Goal: Complete application form

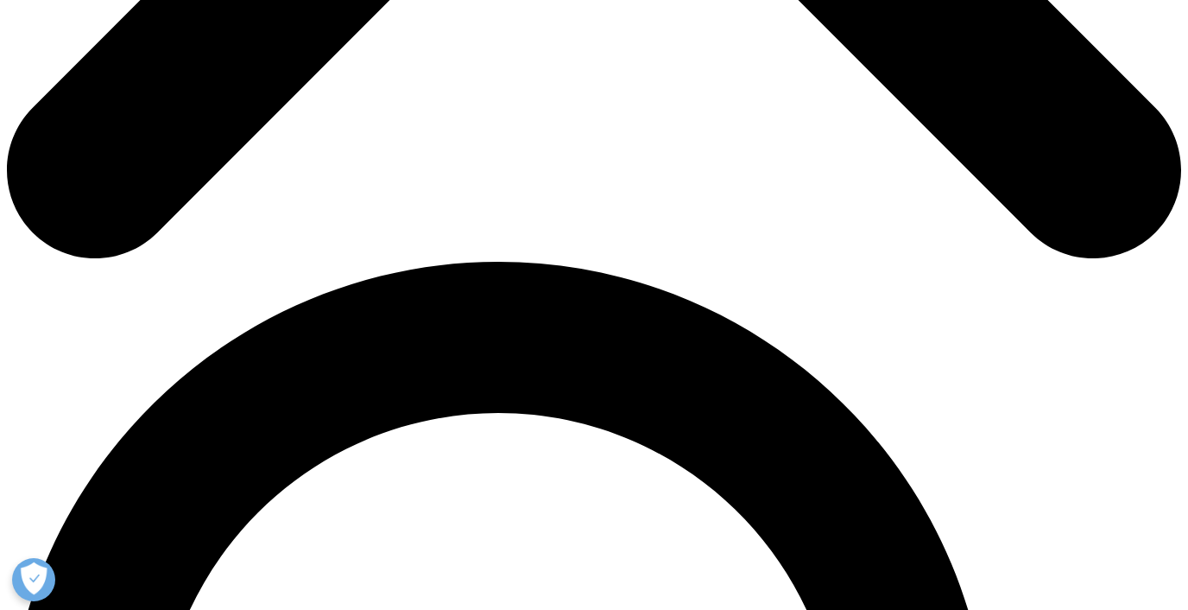
scroll to position [975, 0]
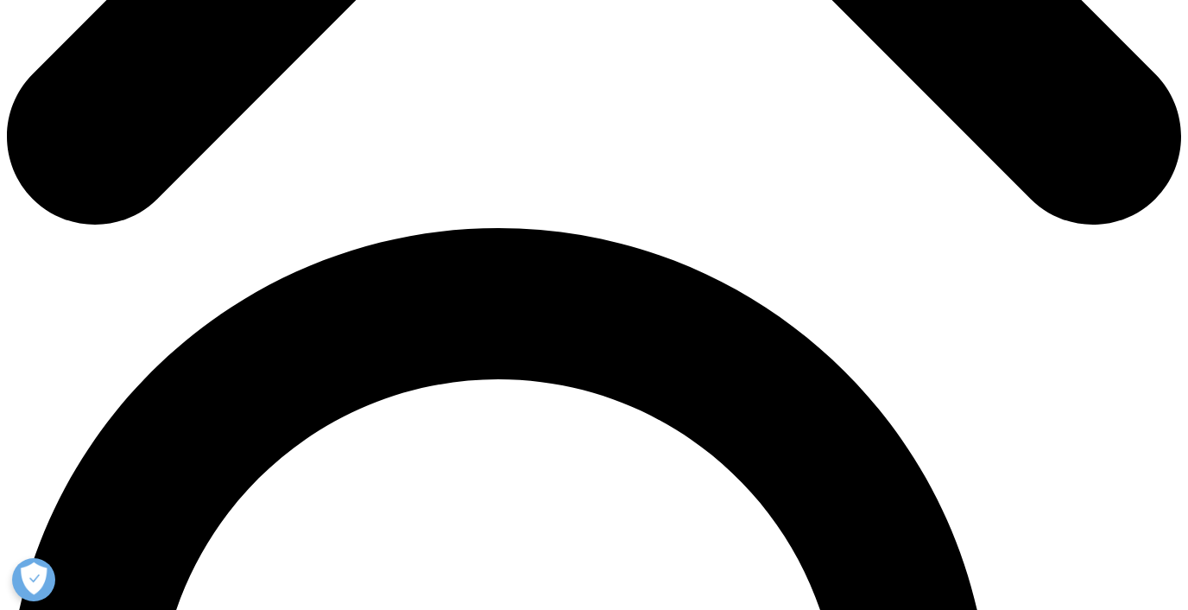
type input "[PERSON_NAME]"
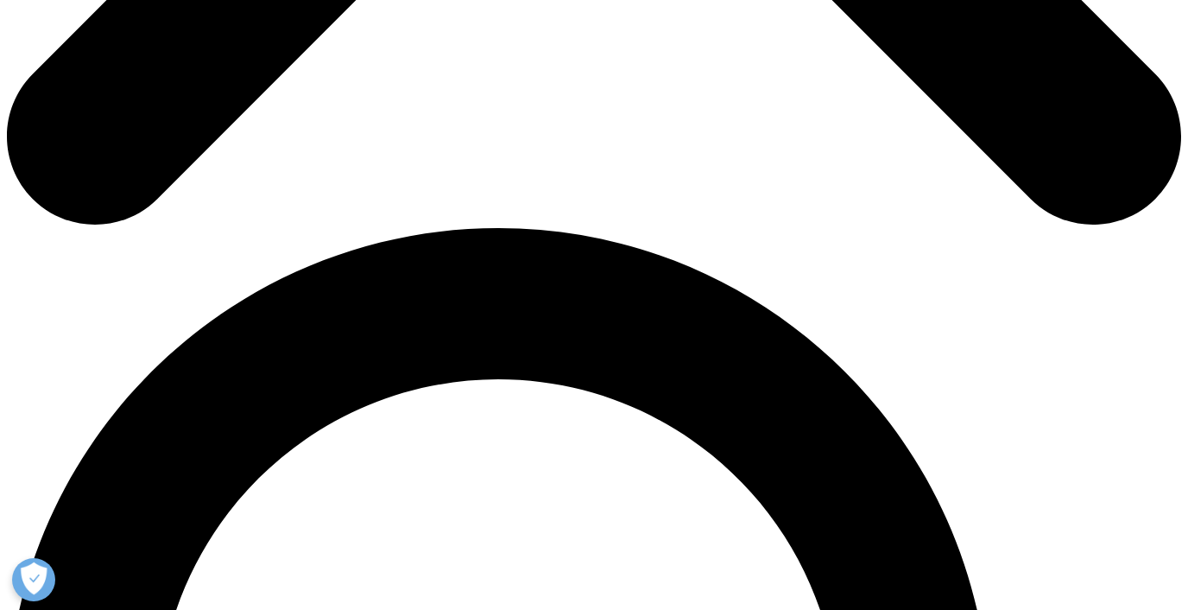
type input "[PERSON_NAME][EMAIL_ADDRESS][PERSON_NAME][DOMAIN_NAME]"
select select "[GEOGRAPHIC_DATA]"
type input "Consultant"
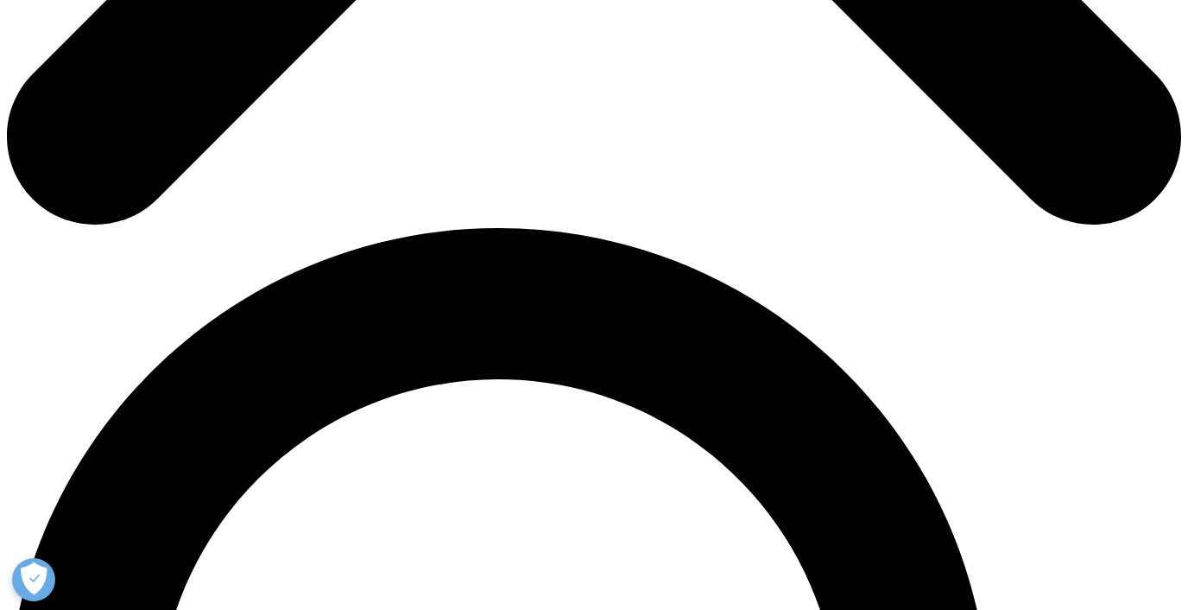
type input "BCG"
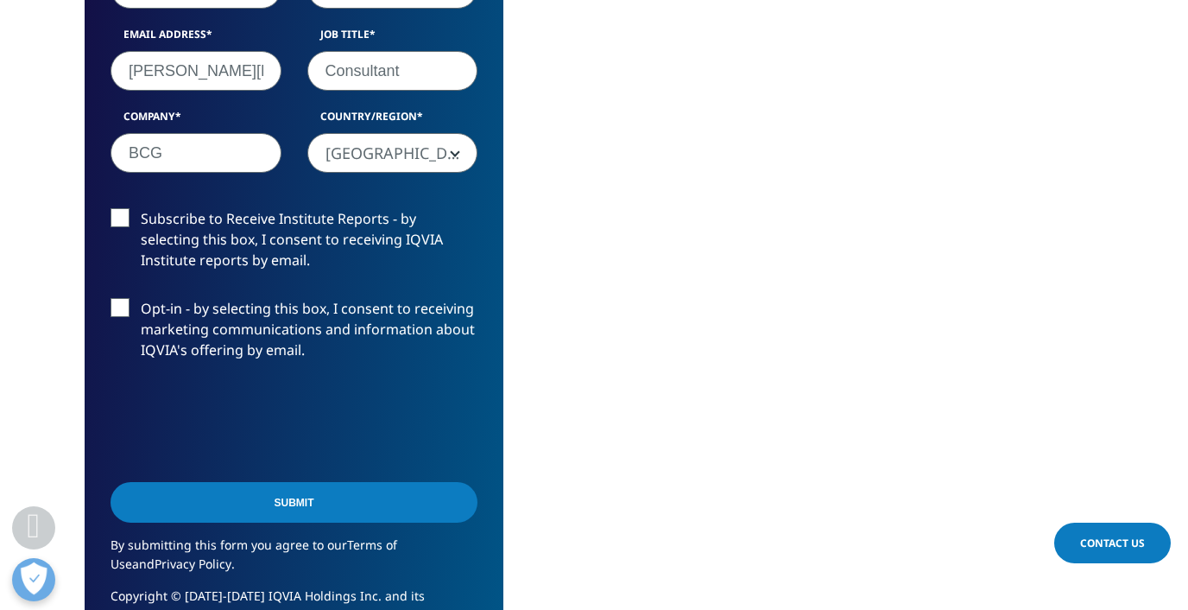
click at [237, 505] on input "Submit" at bounding box center [294, 502] width 367 height 41
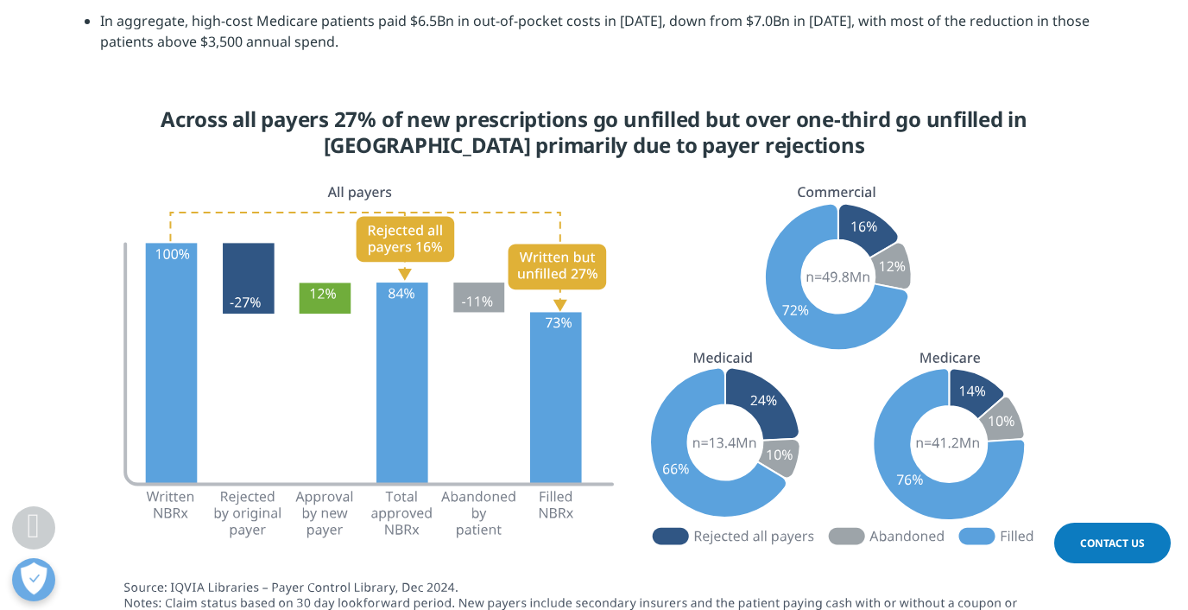
scroll to position [3164, 0]
